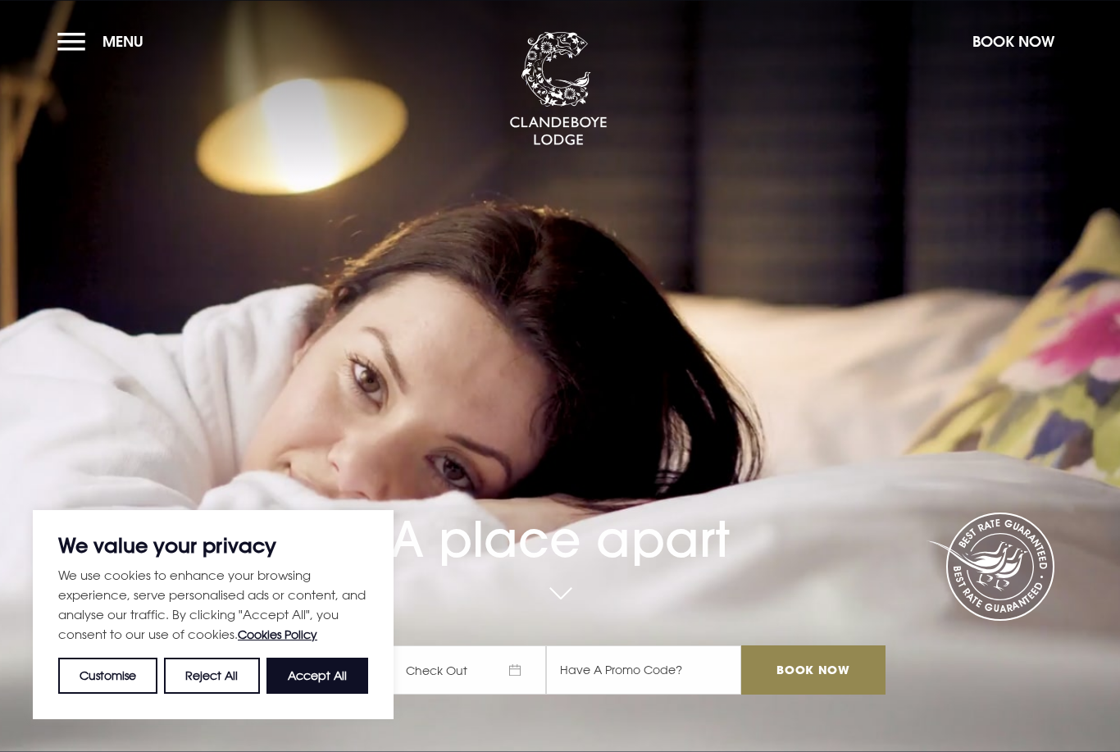
click at [61, 42] on button "Menu" at bounding box center [104, 41] width 94 height 35
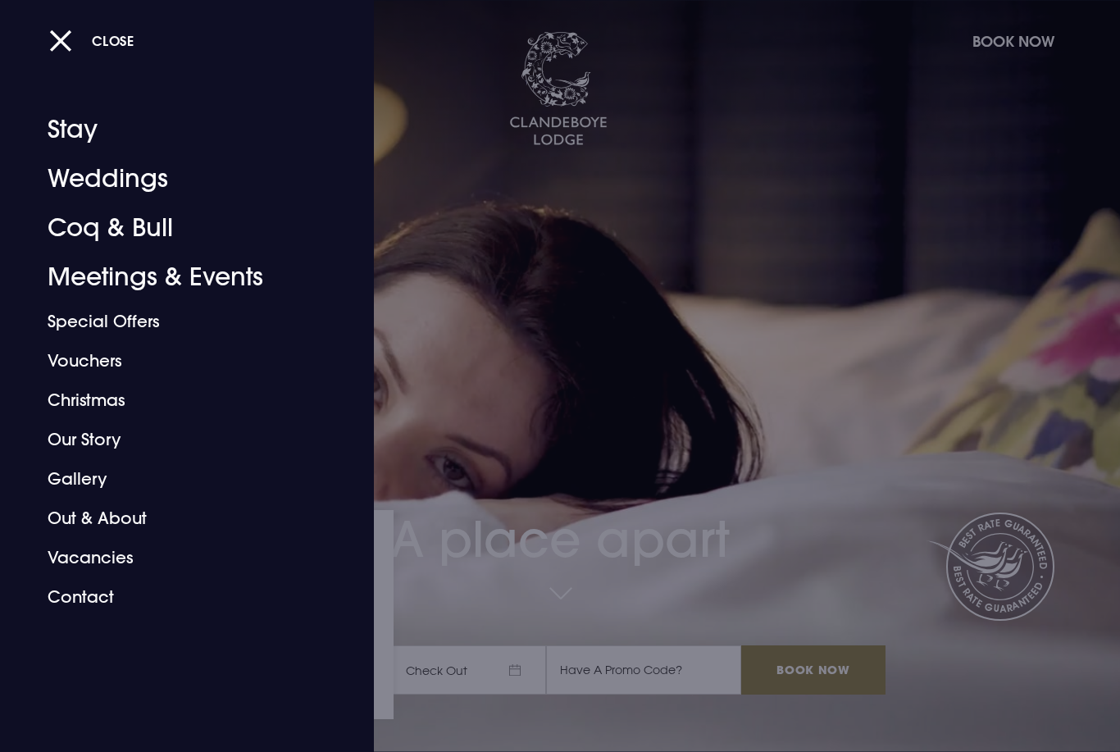
click at [73, 185] on link "Weddings" at bounding box center [177, 178] width 259 height 49
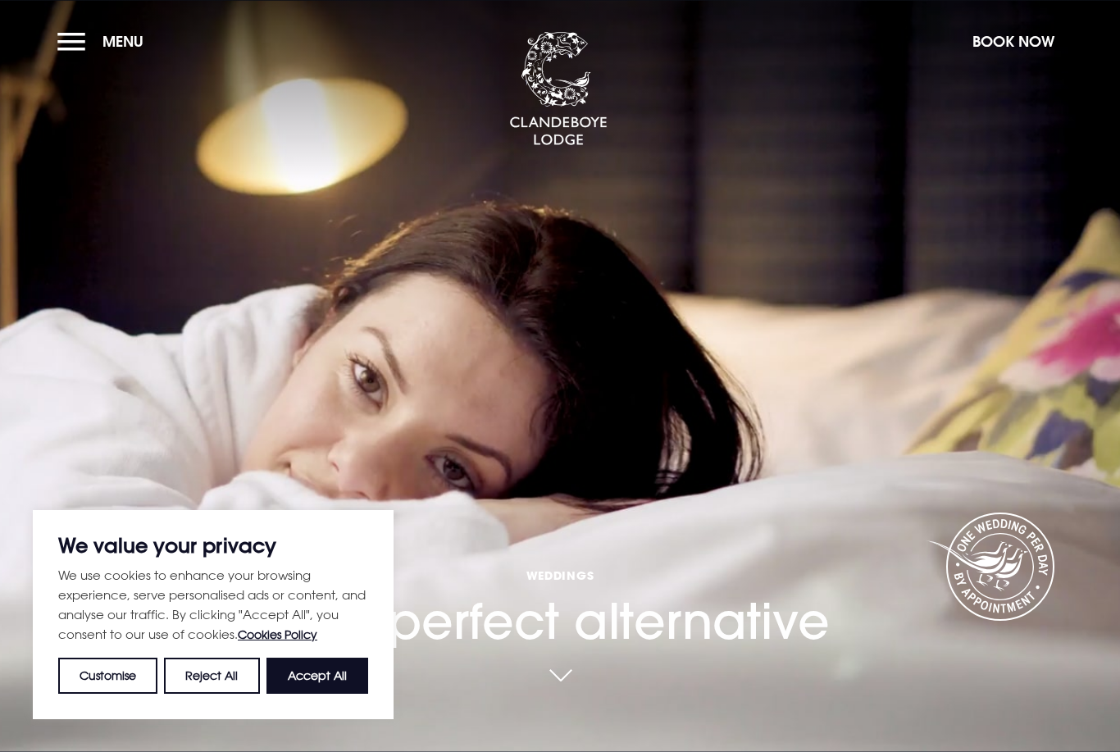
click at [304, 676] on button "Accept All" at bounding box center [317, 676] width 102 height 36
checkbox input "true"
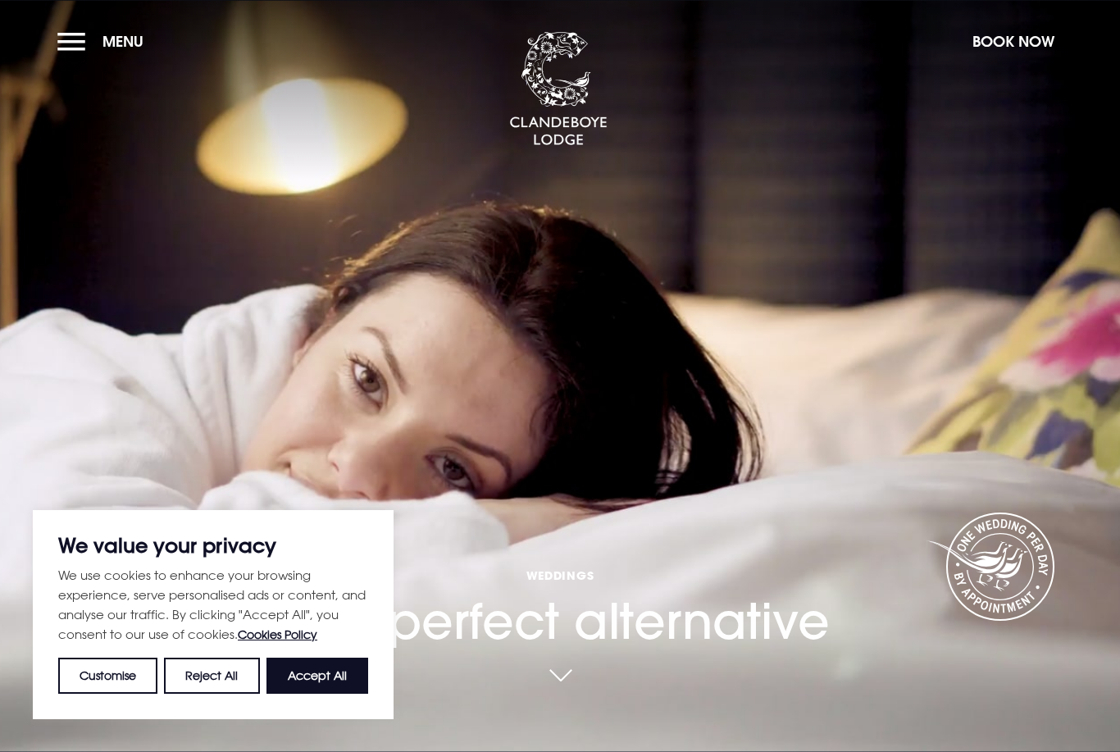
checkbox input "true"
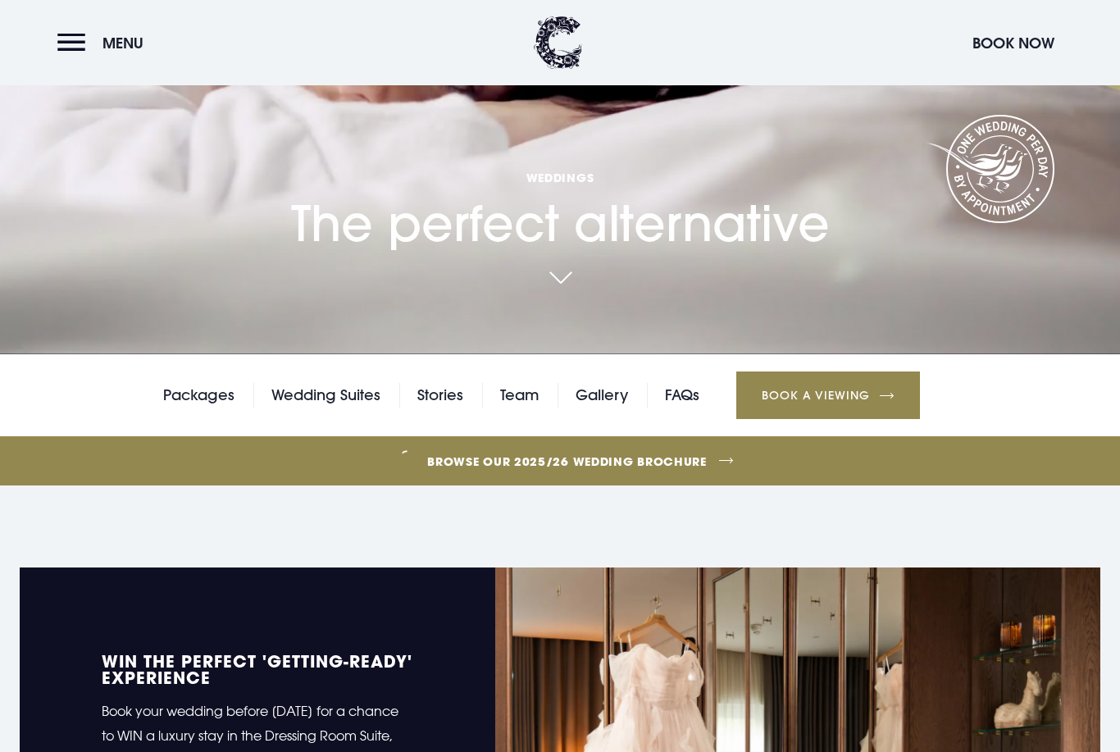
scroll to position [395, 0]
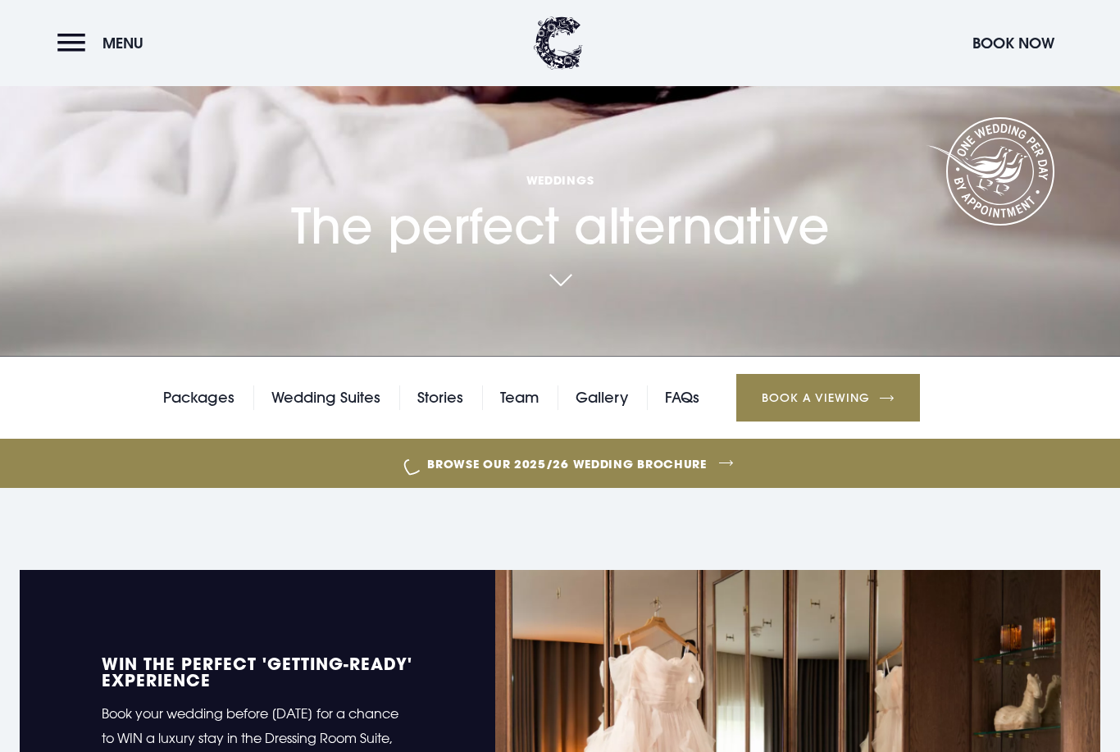
click at [515, 410] on link "Team" at bounding box center [519, 397] width 39 height 25
